Goal: Find specific page/section: Find specific page/section

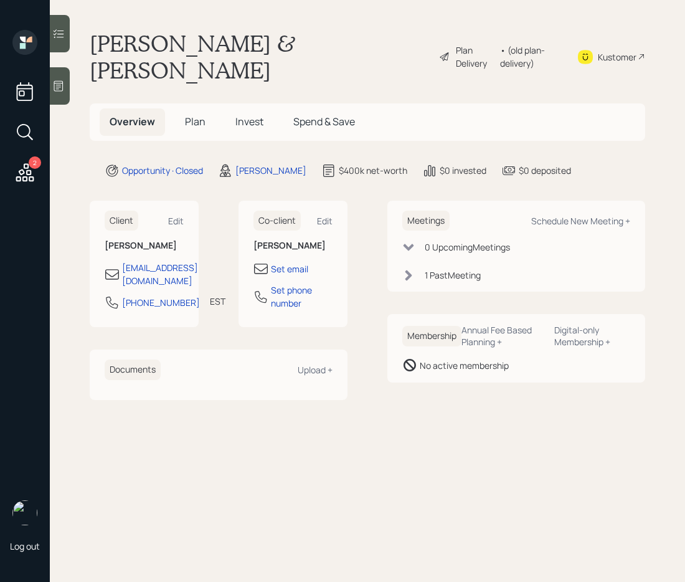
click at [192, 115] on span "Plan" at bounding box center [195, 122] width 21 height 14
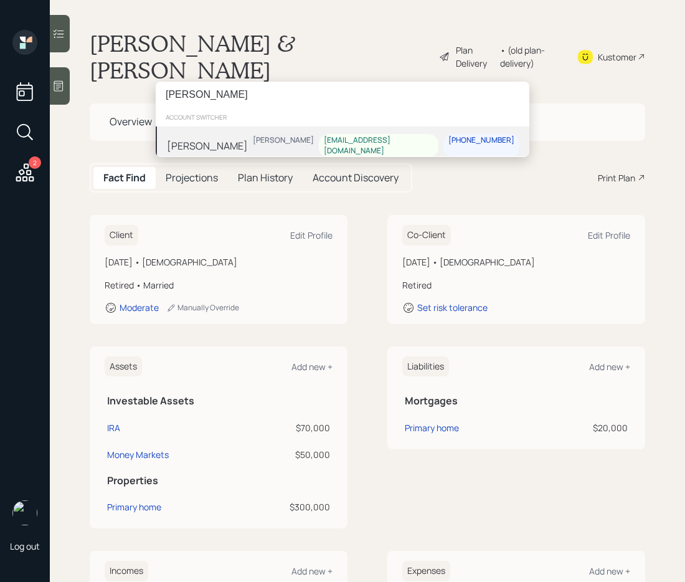
type input "james pennington"
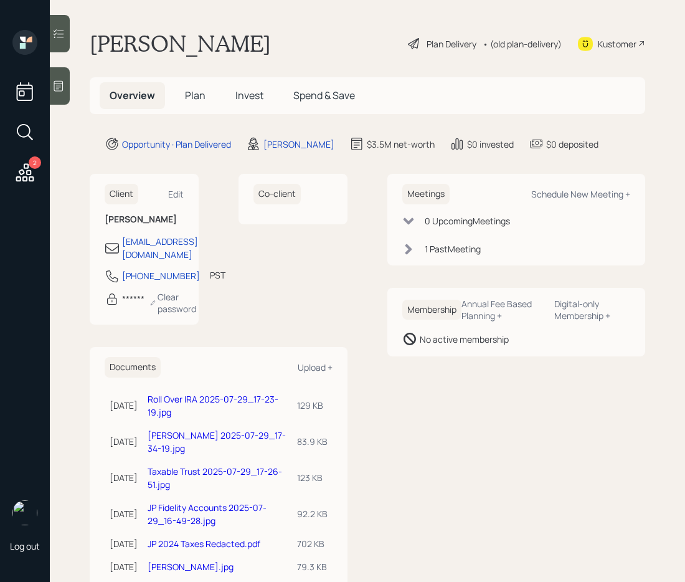
click at [196, 106] on h5 "Plan" at bounding box center [195, 95] width 40 height 27
